Goal: Task Accomplishment & Management: Use online tool/utility

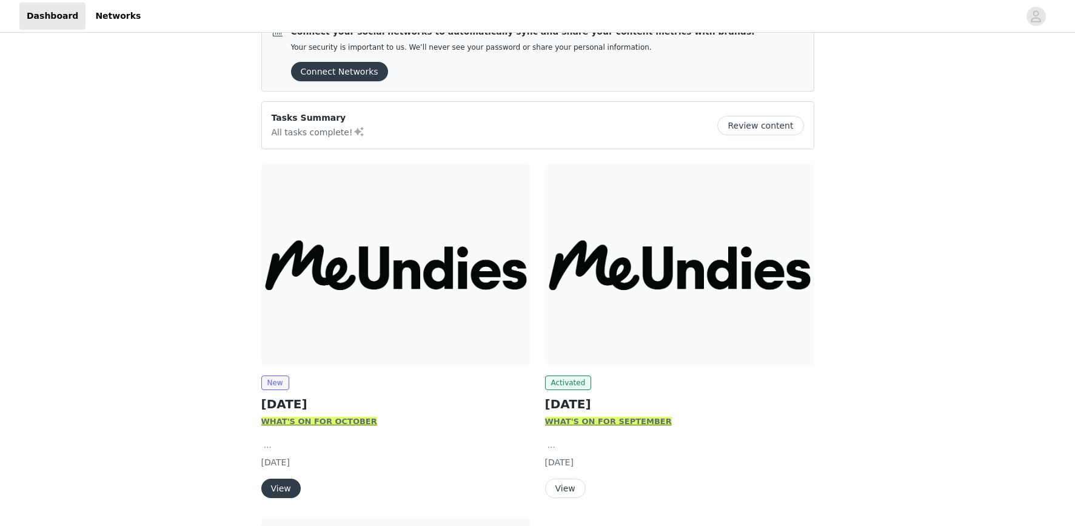
scroll to position [64, 0]
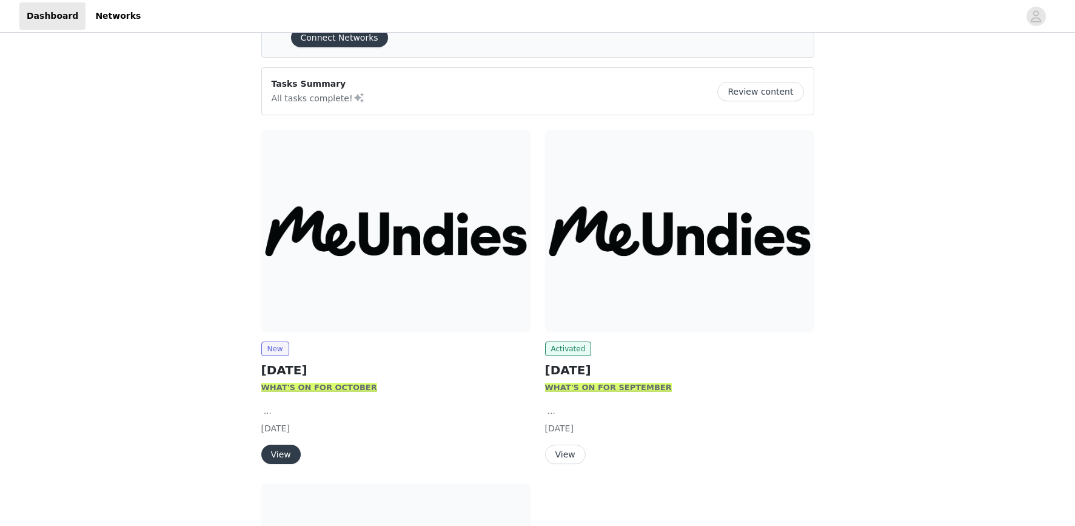
click at [558, 458] on button "View" at bounding box center [565, 453] width 41 height 19
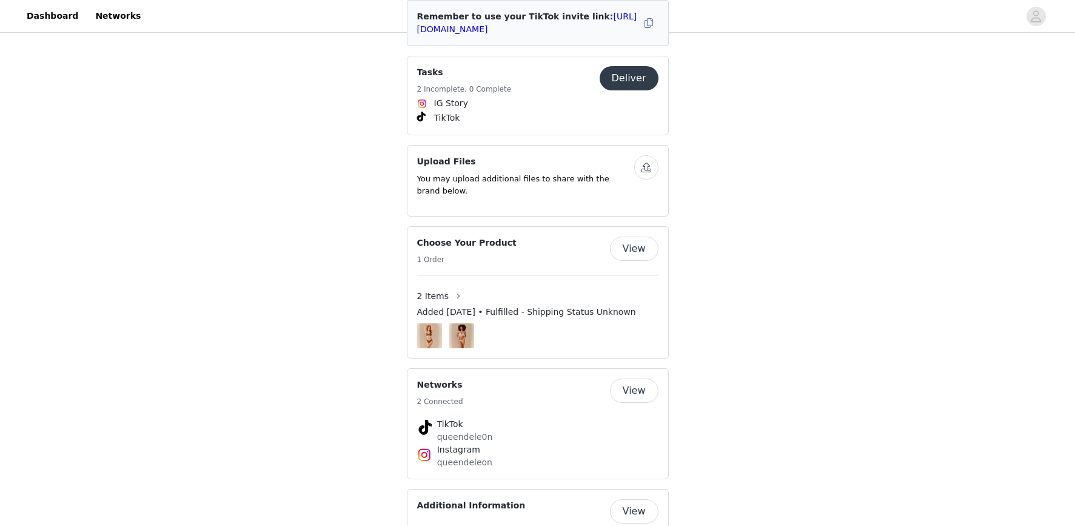
scroll to position [817, 0]
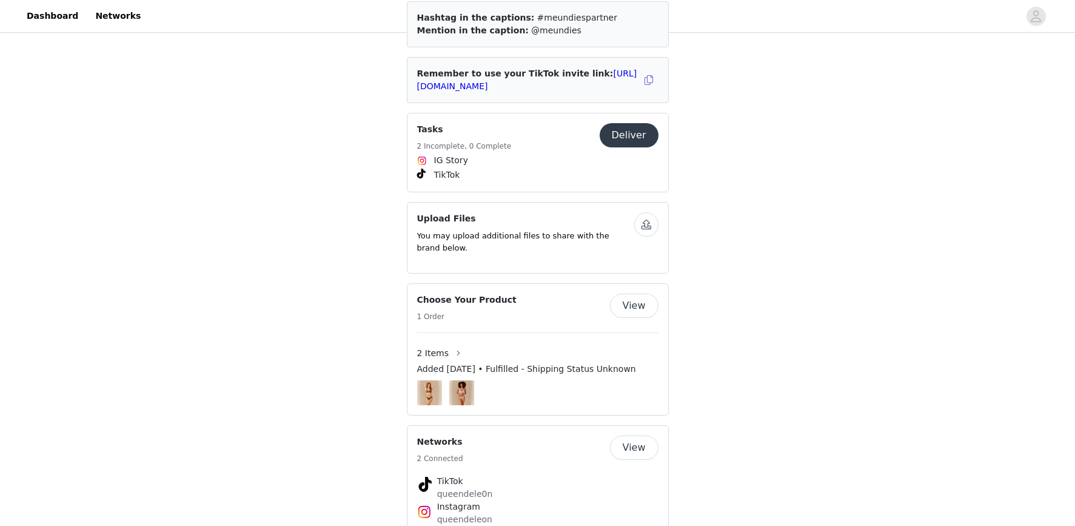
click at [629, 129] on button "Deliver" at bounding box center [629, 135] width 59 height 24
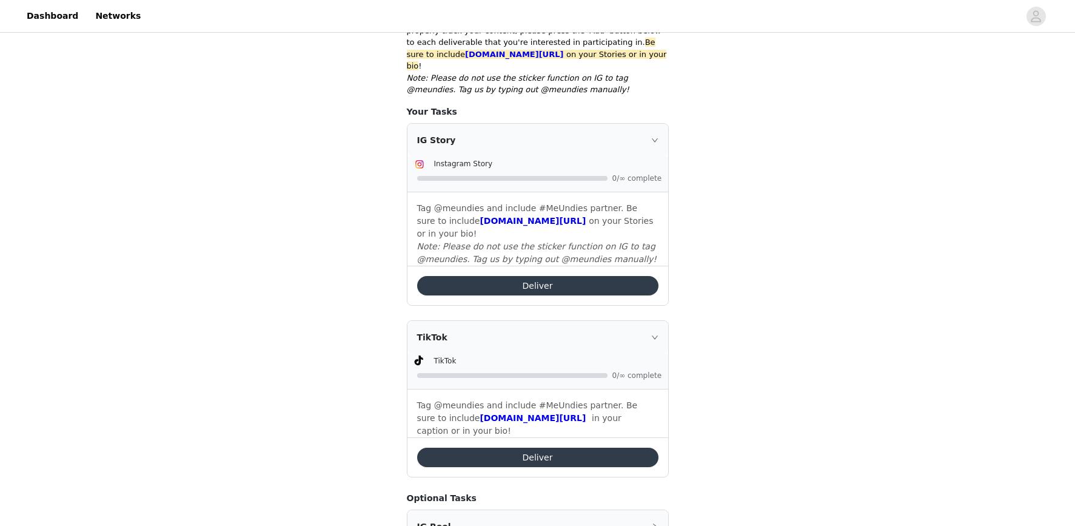
scroll to position [359, 0]
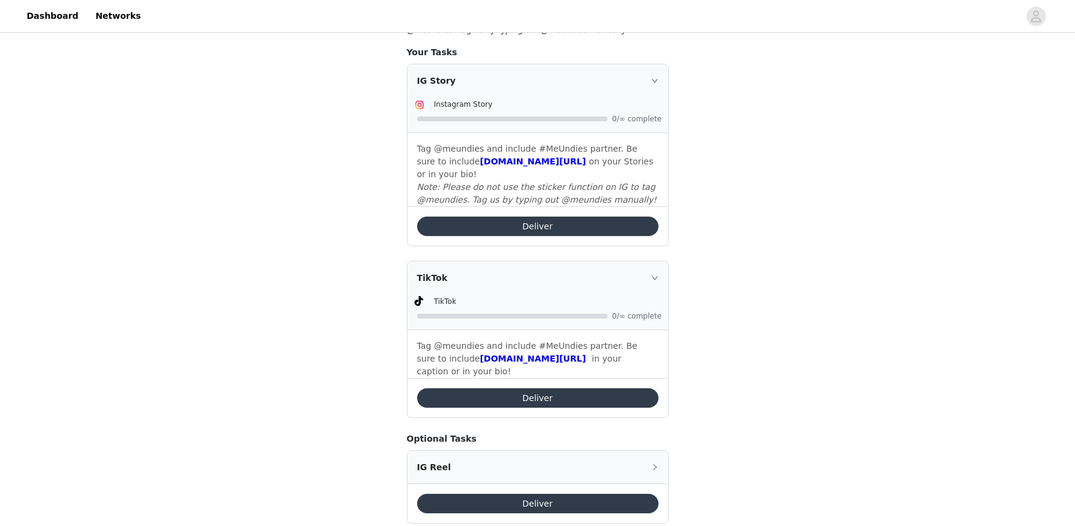
click at [523, 391] on button "Deliver" at bounding box center [537, 397] width 241 height 19
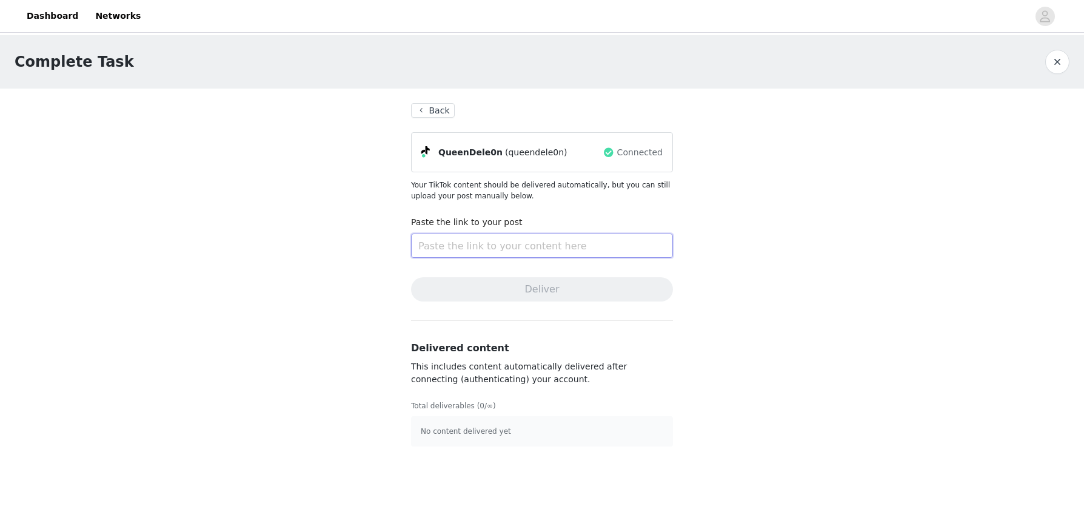
click at [475, 240] on input "text" at bounding box center [542, 245] width 262 height 24
paste input "[URL][DOMAIN_NAME]"
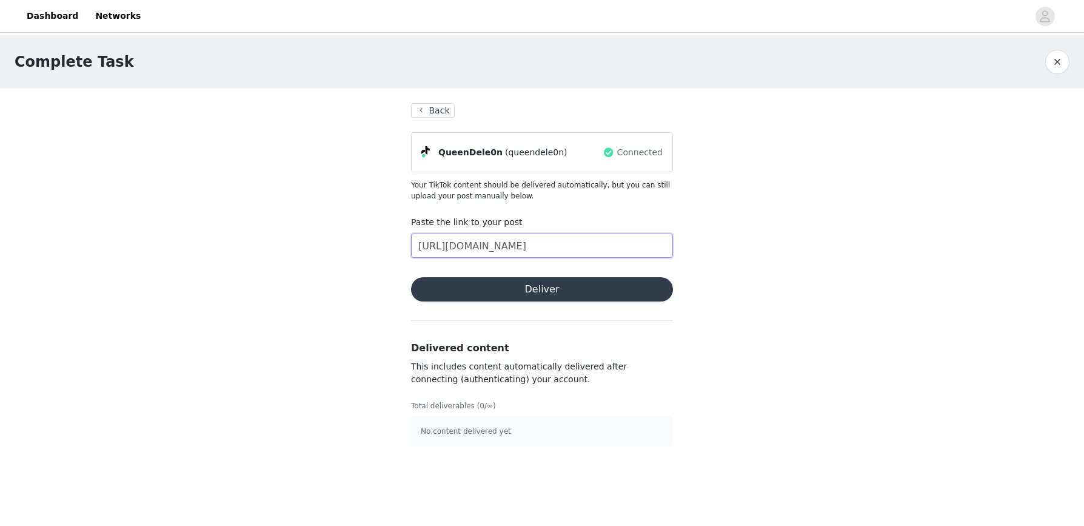
scroll to position [0, 397]
type input "[URL][DOMAIN_NAME]"
click at [550, 287] on button "Deliver" at bounding box center [542, 289] width 262 height 24
click at [629, 18] on link "Close" at bounding box center [628, 23] width 23 height 10
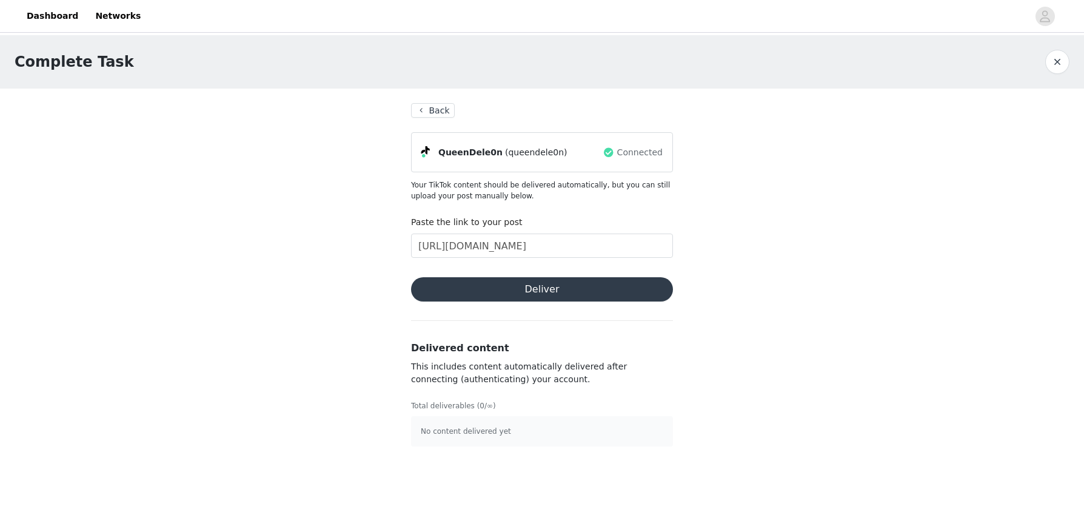
click at [434, 106] on button "Back" at bounding box center [433, 110] width 44 height 15
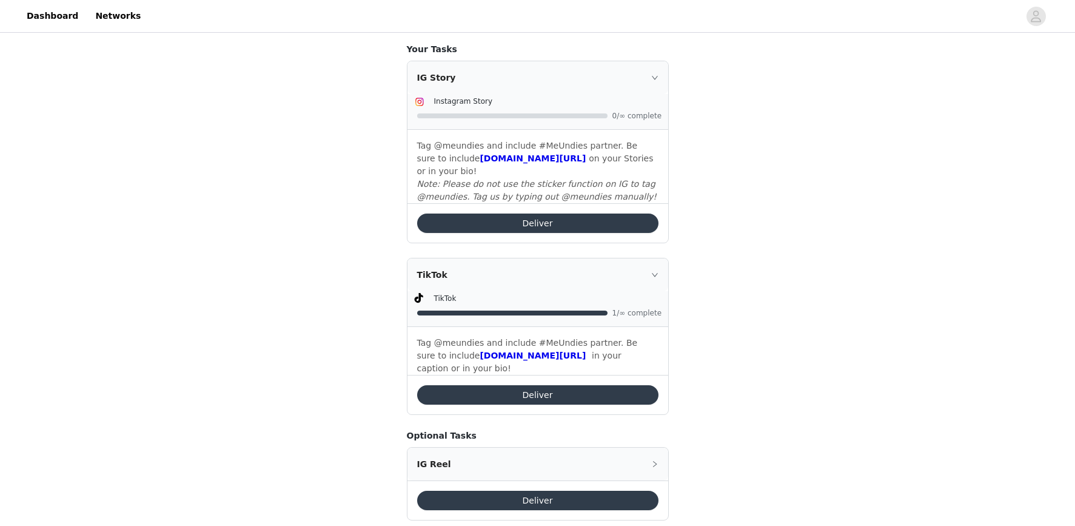
scroll to position [363, 0]
